Goal: Task Accomplishment & Management: Manage account settings

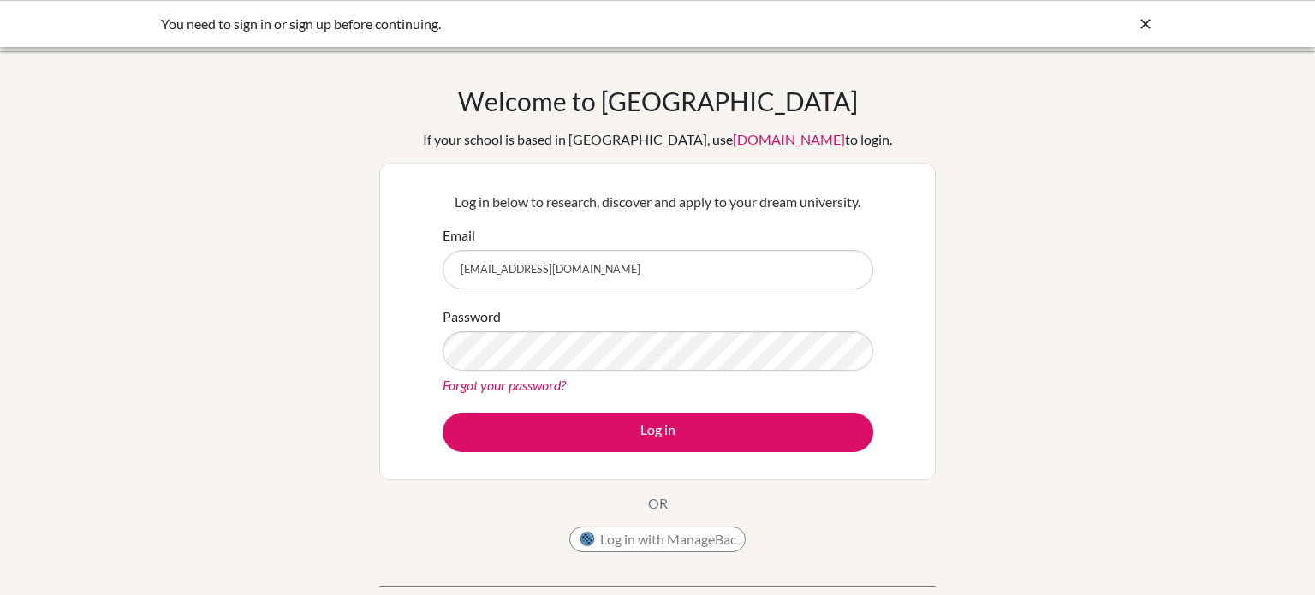
type input "[EMAIL_ADDRESS][DOMAIN_NAME]"
click at [443, 413] on button "Log in" at bounding box center [658, 432] width 431 height 39
click at [452, 387] on link "Forgot your password?" at bounding box center [504, 385] width 123 height 16
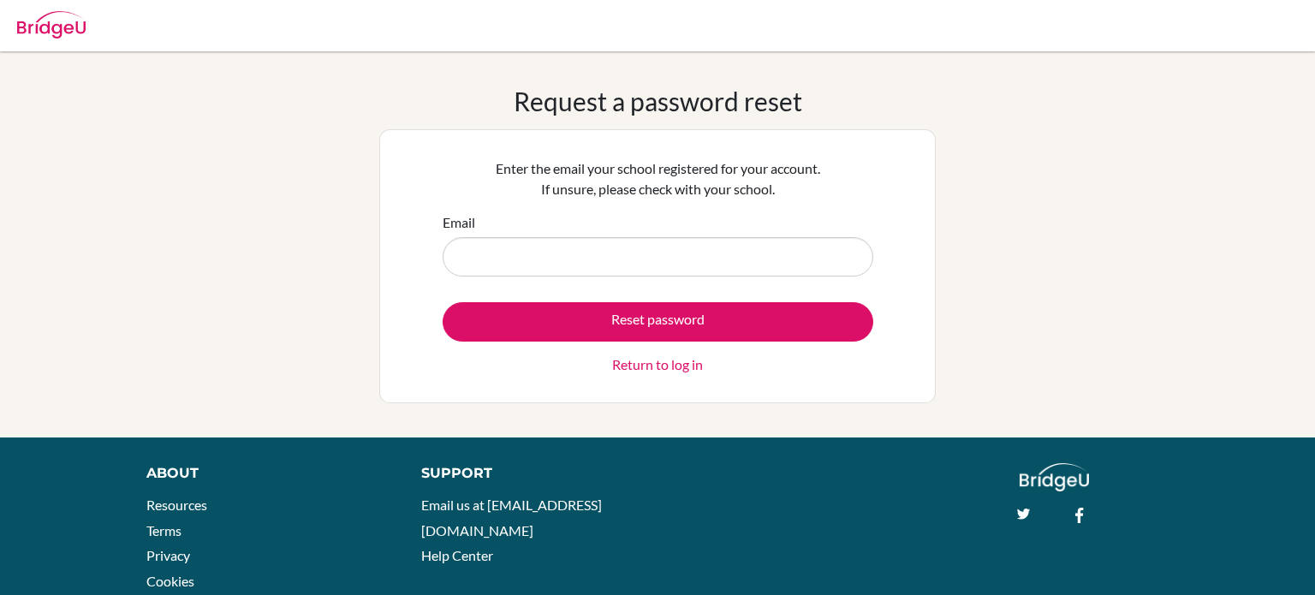
click at [543, 259] on input "Email" at bounding box center [658, 256] width 431 height 39
type input "[EMAIL_ADDRESS][DOMAIN_NAME]"
click at [1314, 240] on div "Request a password reset Enter the email your school registered for your accoun…" at bounding box center [657, 245] width 1315 height 318
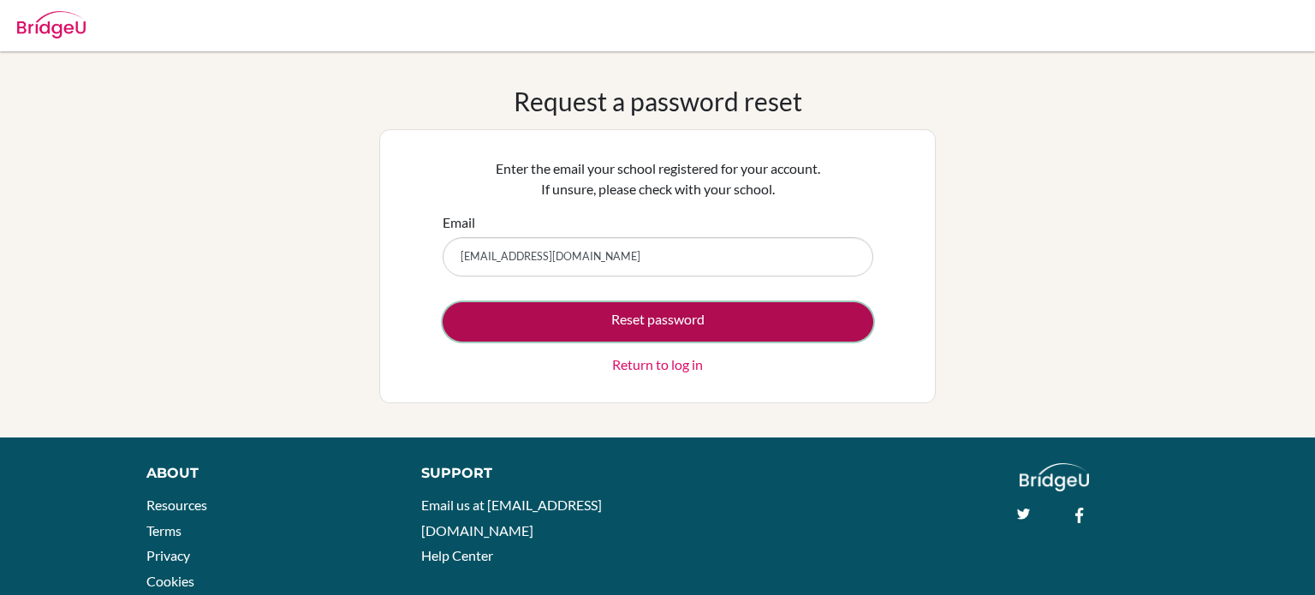
click at [640, 330] on button "Reset password" at bounding box center [658, 321] width 431 height 39
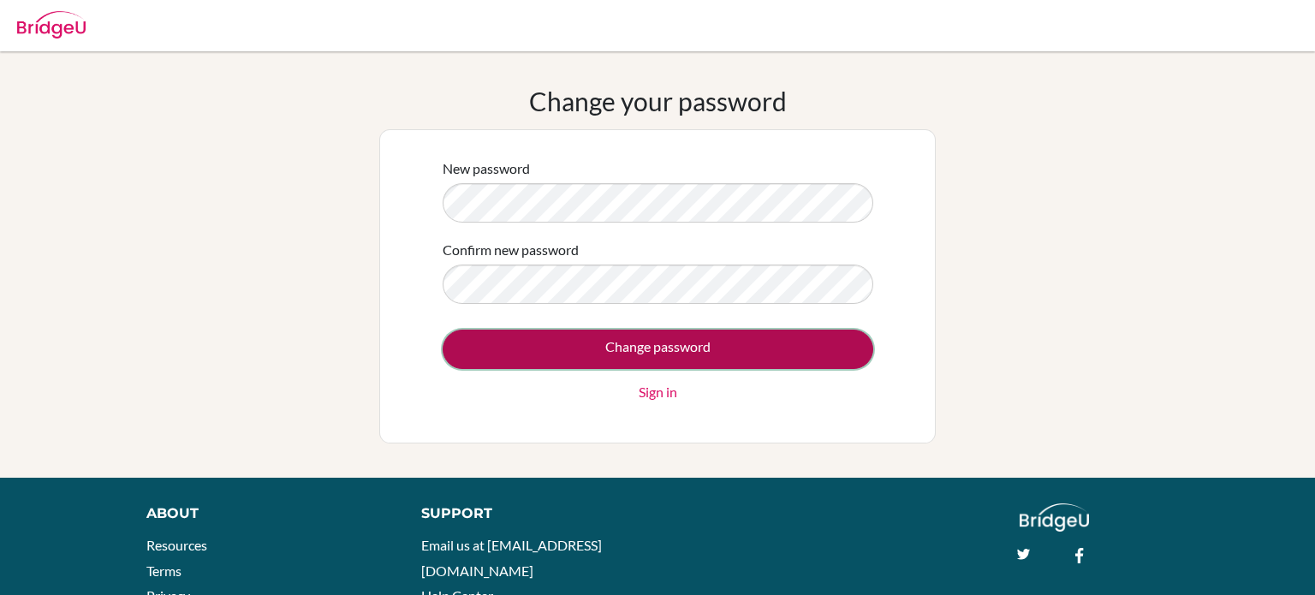
click at [582, 340] on input "Change password" at bounding box center [658, 349] width 431 height 39
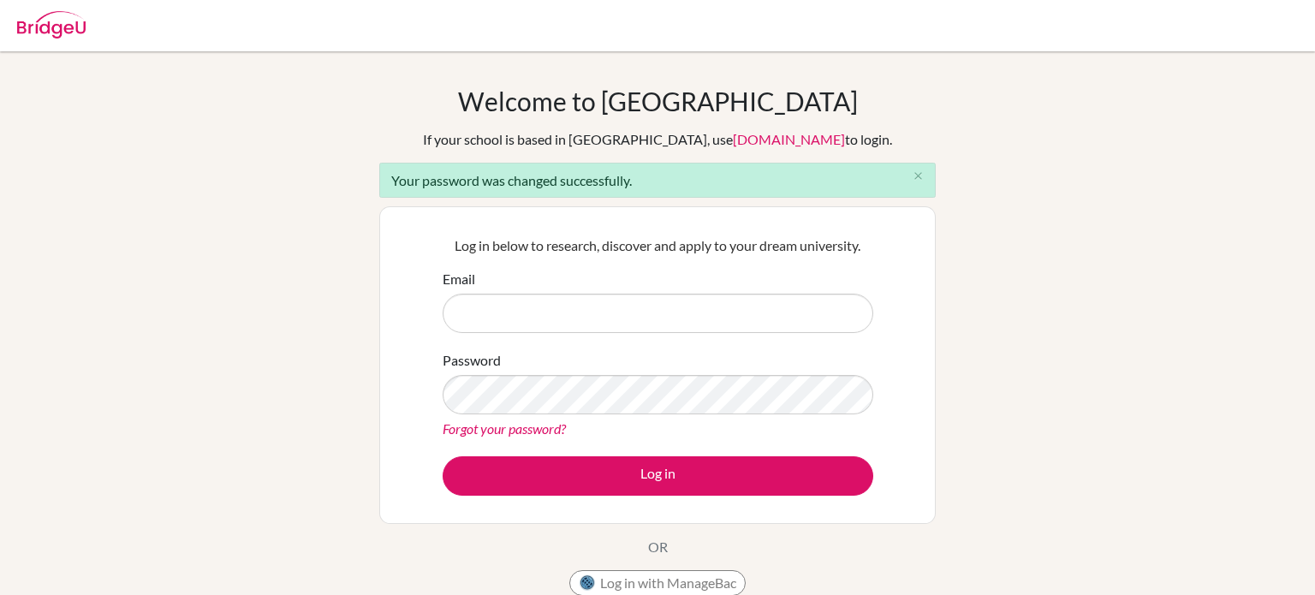
click at [1245, 319] on div "Welcome to BridgeU If your school is based in China, use app.bridge-u.com.cn to…" at bounding box center [657, 388] width 1315 height 604
click at [704, 320] on input "Email" at bounding box center [658, 313] width 431 height 39
type input "kareem.hatem@summitschool.ae"
click at [443, 456] on button "Log in" at bounding box center [658, 475] width 431 height 39
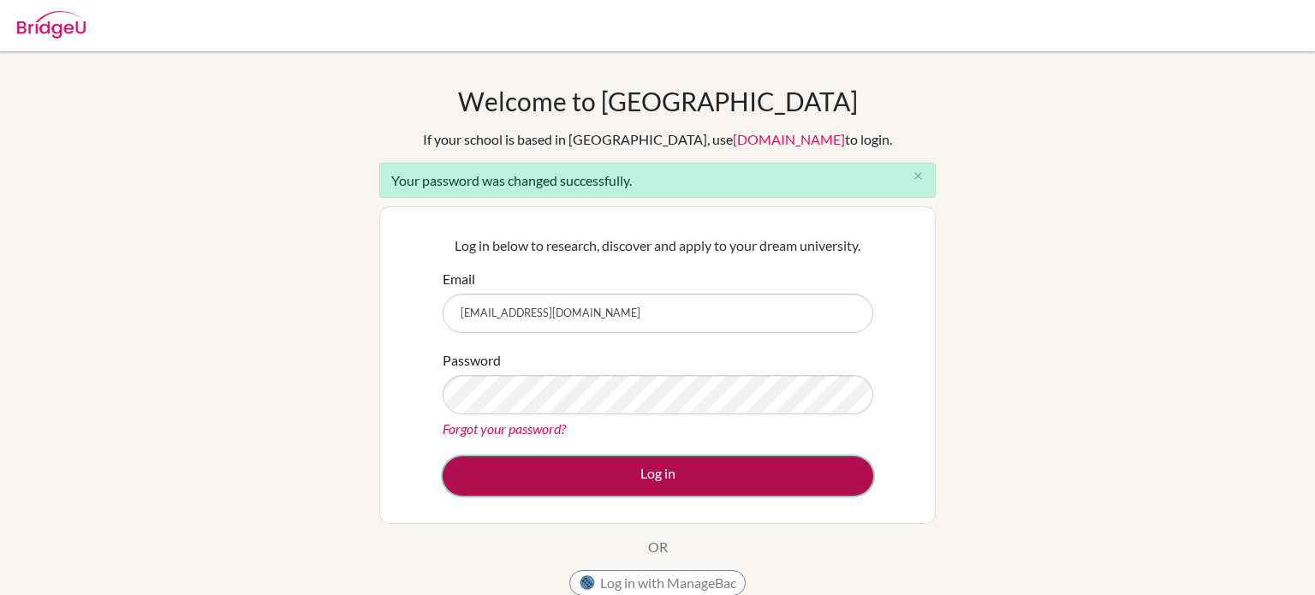
click at [734, 489] on button "Log in" at bounding box center [658, 475] width 431 height 39
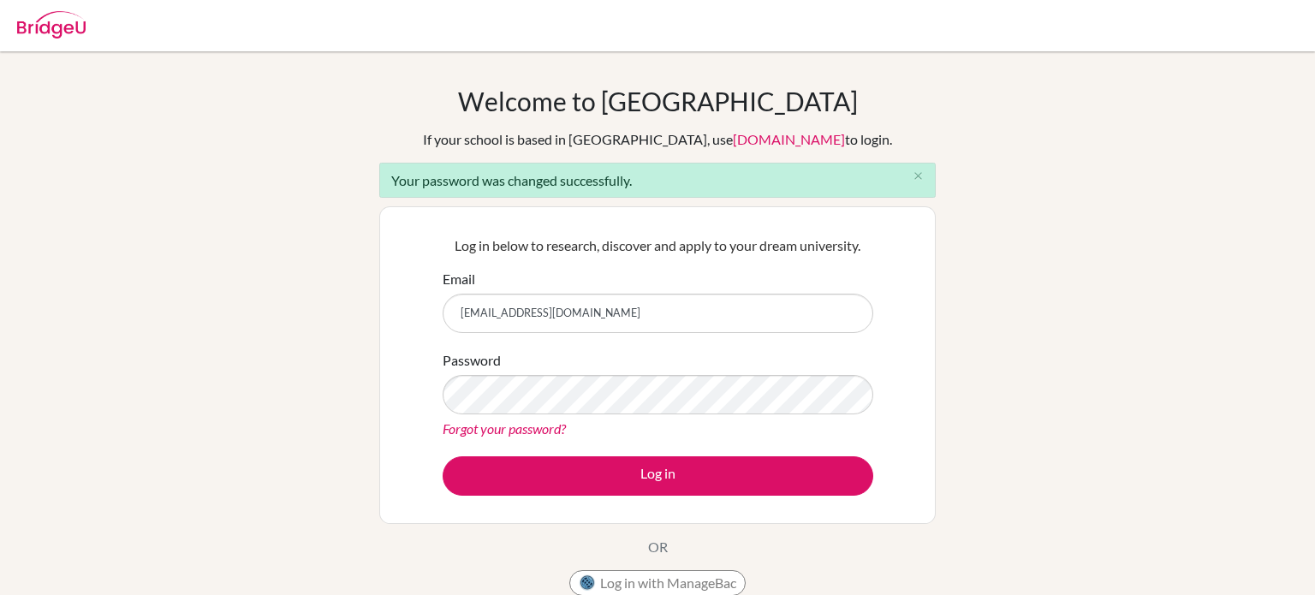
click at [746, 440] on form "Email kareem.hatem@summitschool.ae Password Forgot your password? Log in" at bounding box center [658, 382] width 431 height 227
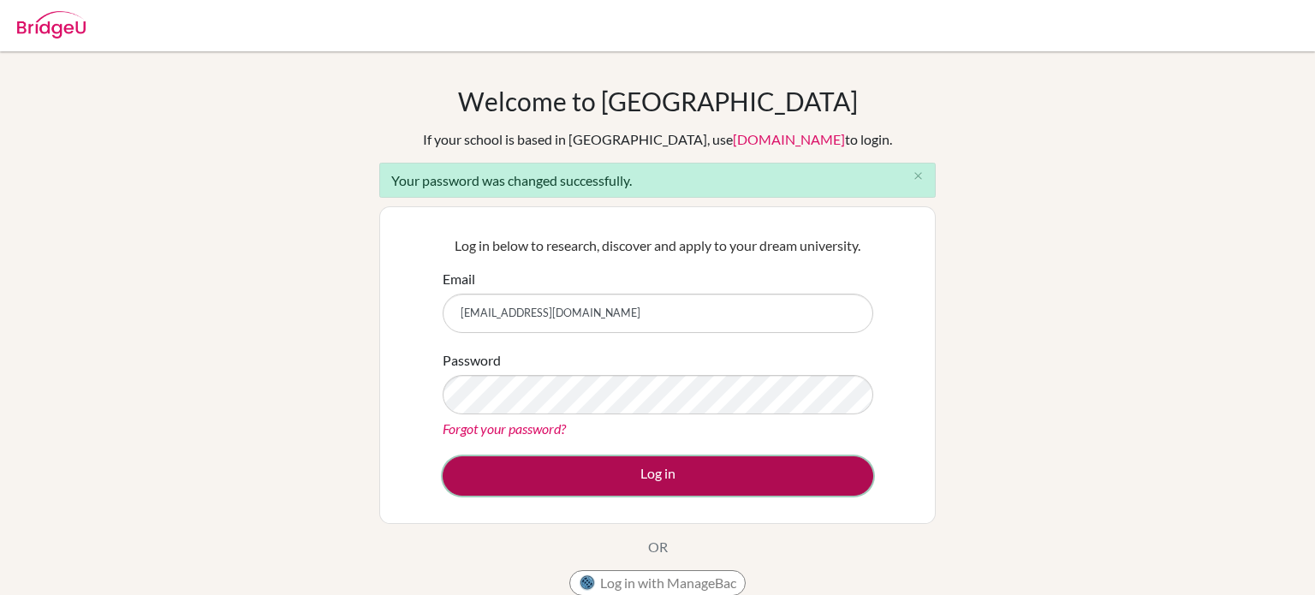
click at [747, 489] on button "Log in" at bounding box center [658, 475] width 431 height 39
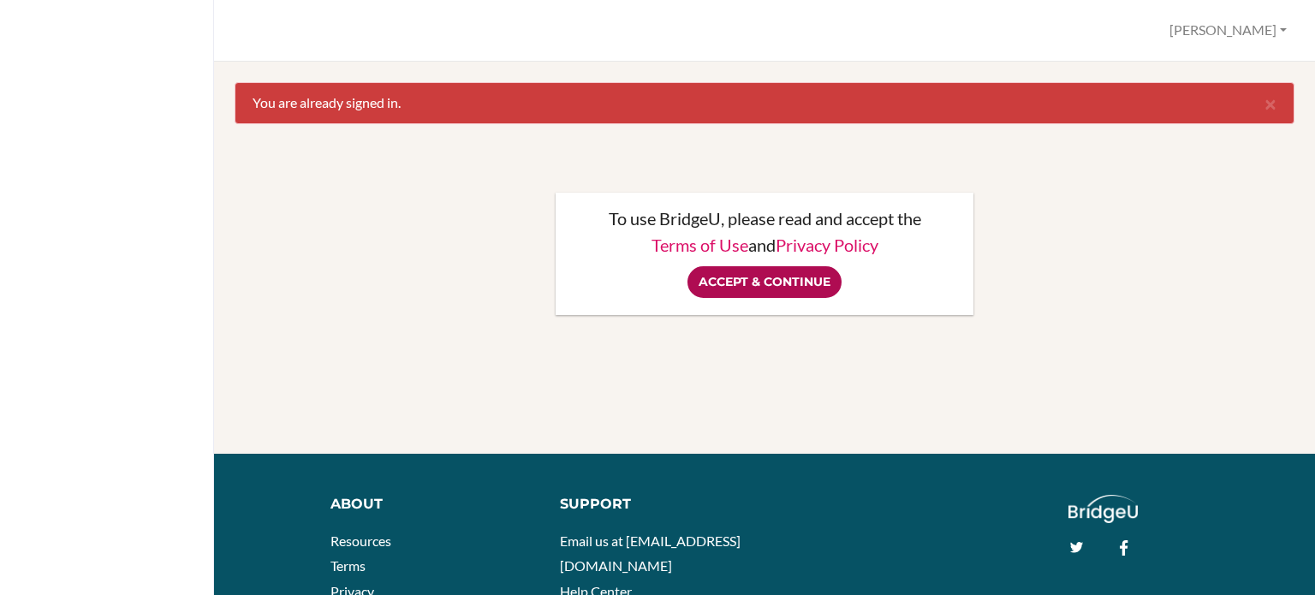
click at [789, 295] on input "Accept & Continue" at bounding box center [765, 282] width 154 height 32
